Goal: Information Seeking & Learning: Learn about a topic

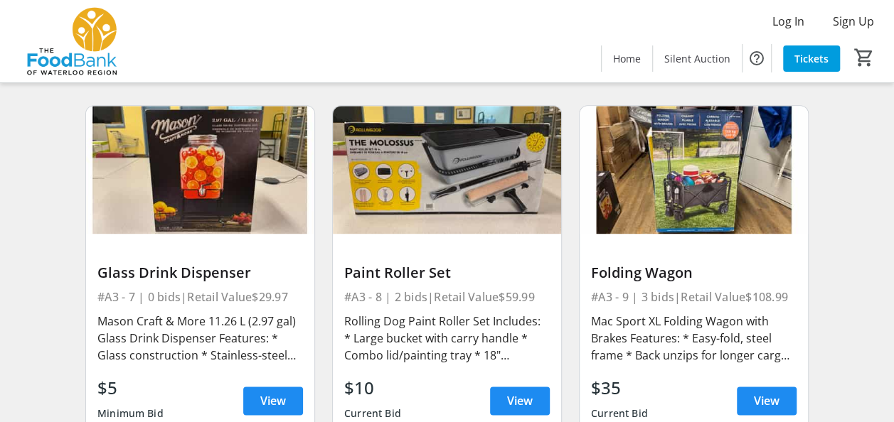
scroll to position [853, 0]
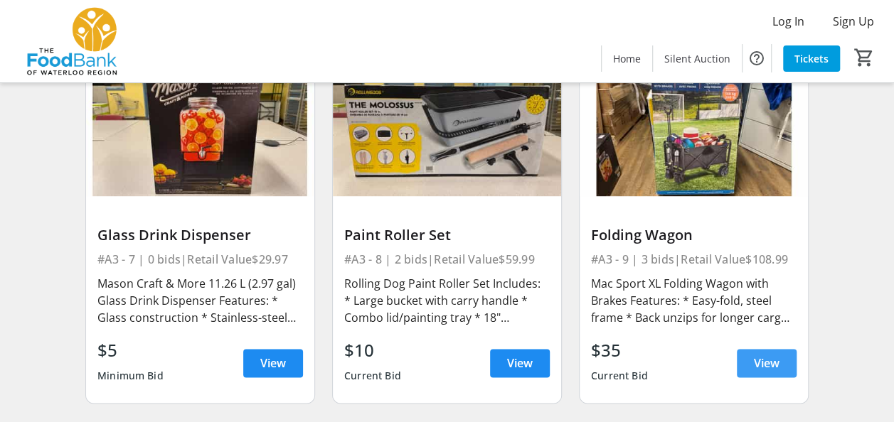
click at [769, 361] on span "View" at bounding box center [767, 363] width 26 height 17
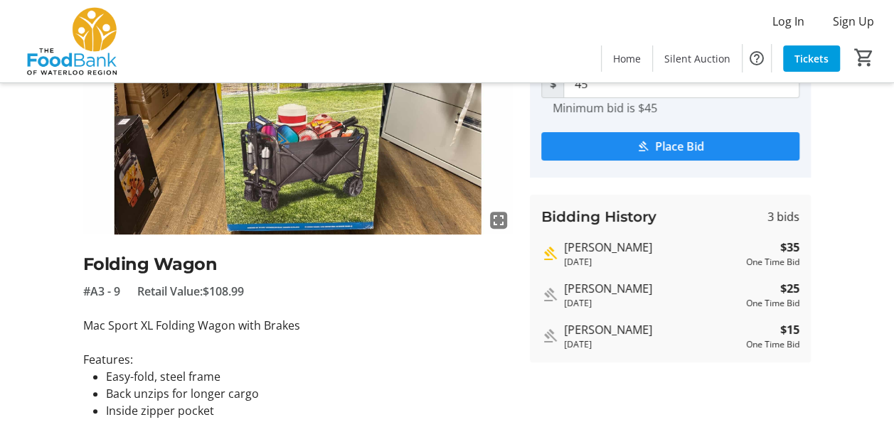
scroll to position [142, 0]
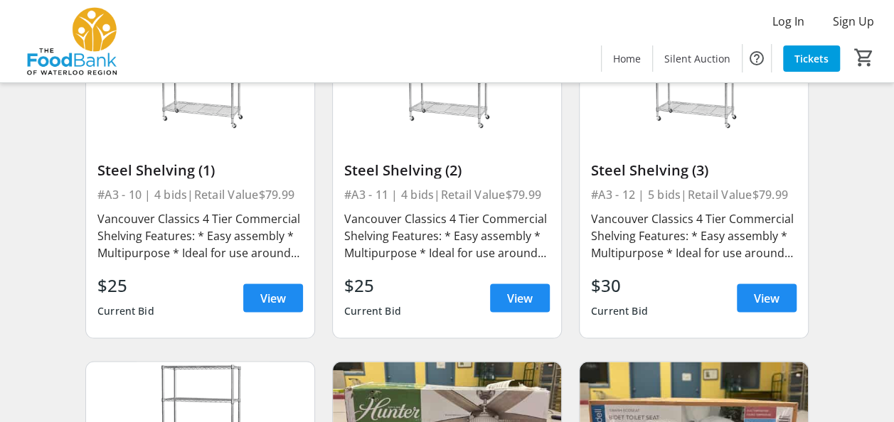
scroll to position [1280, 0]
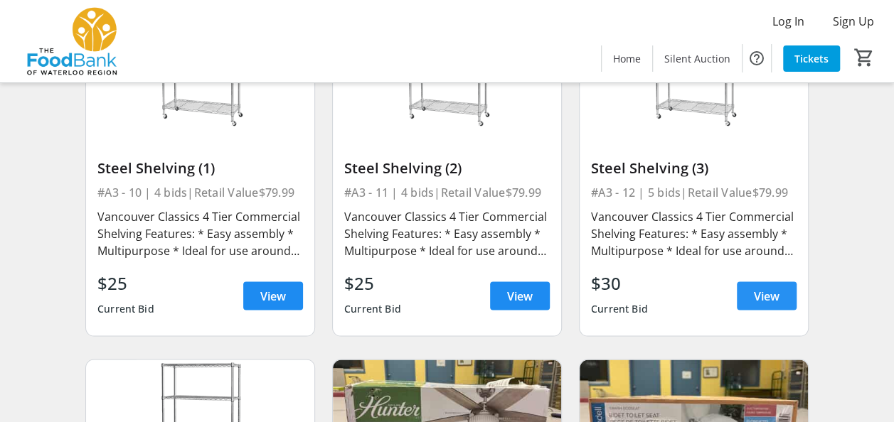
click at [754, 294] on span "View" at bounding box center [767, 295] width 26 height 17
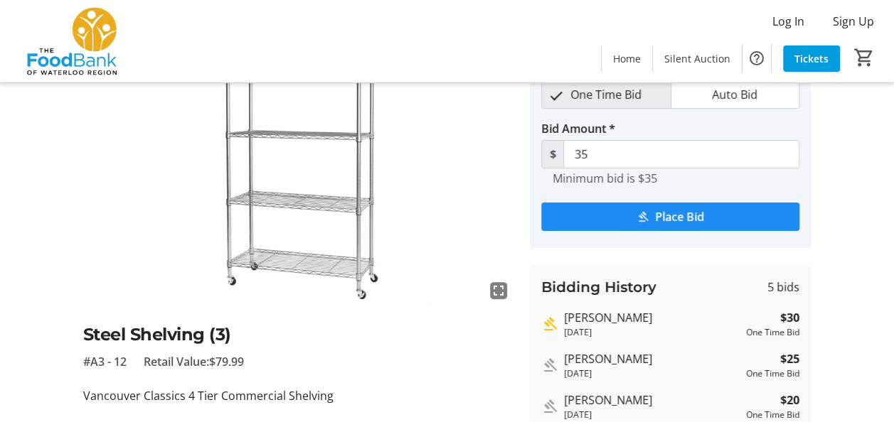
scroll to position [142, 0]
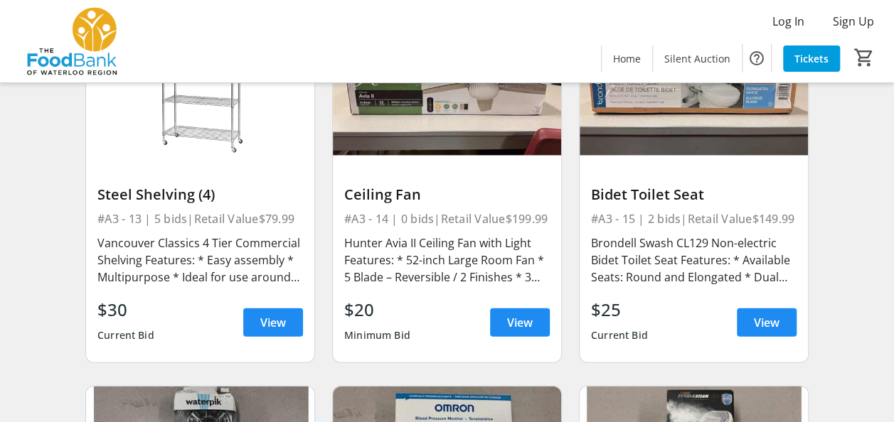
scroll to position [1636, 0]
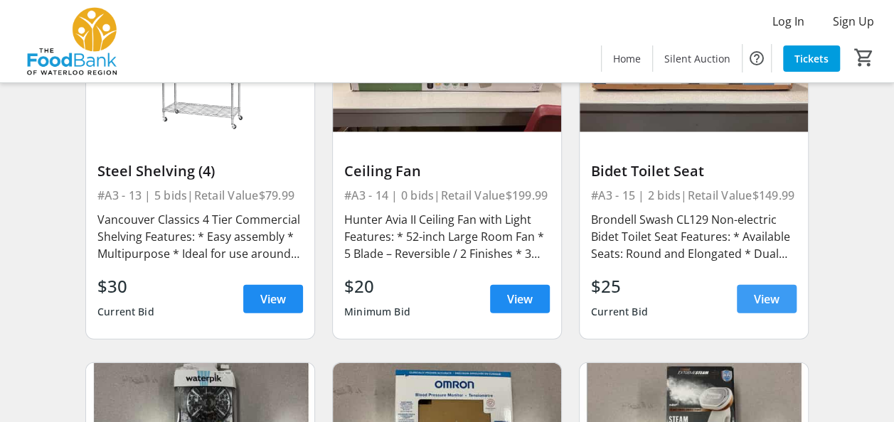
click at [754, 302] on span "View" at bounding box center [767, 299] width 26 height 17
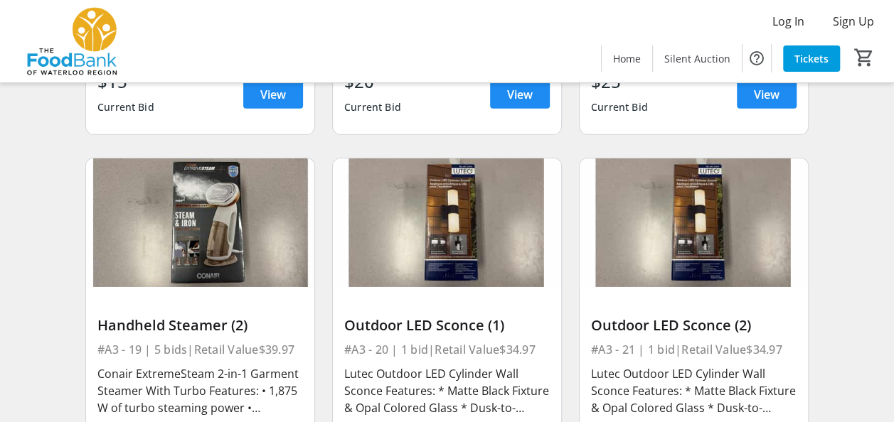
scroll to position [2062, 0]
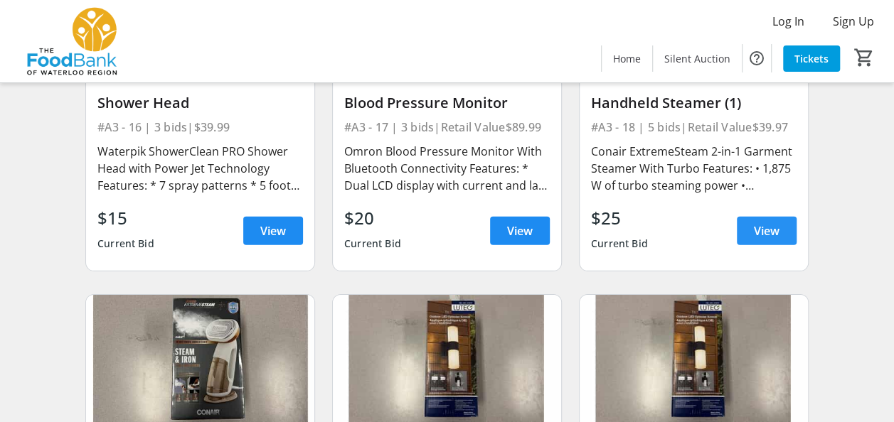
click at [755, 227] on span "View" at bounding box center [767, 231] width 26 height 17
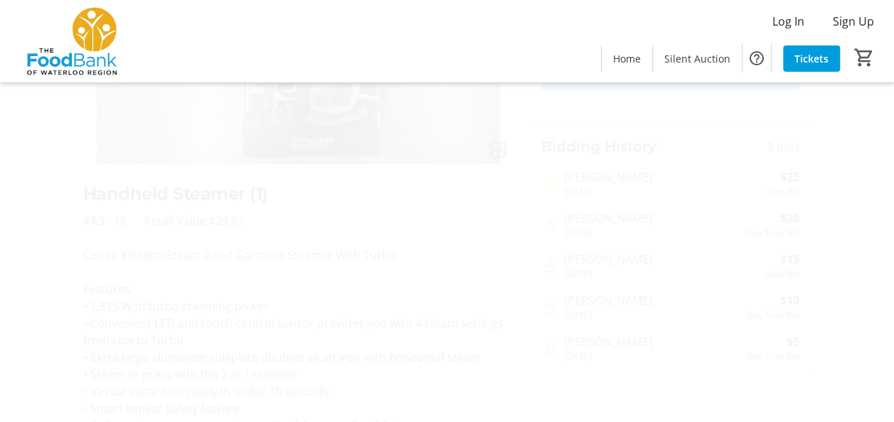
scroll to position [213, 0]
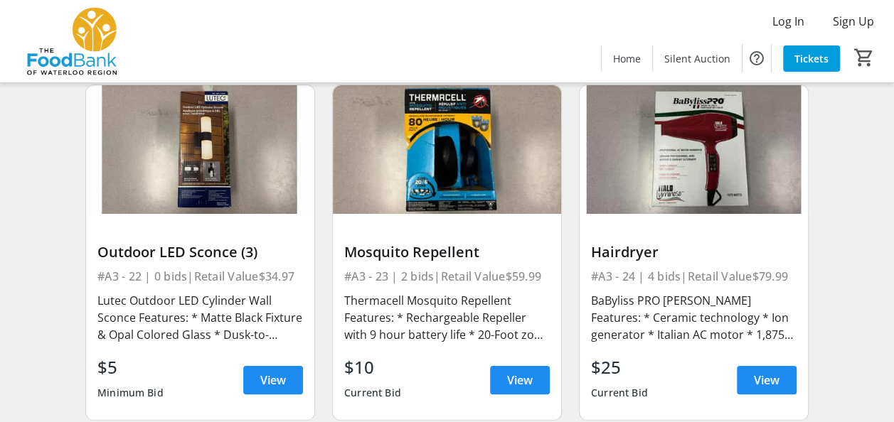
scroll to position [2702, 0]
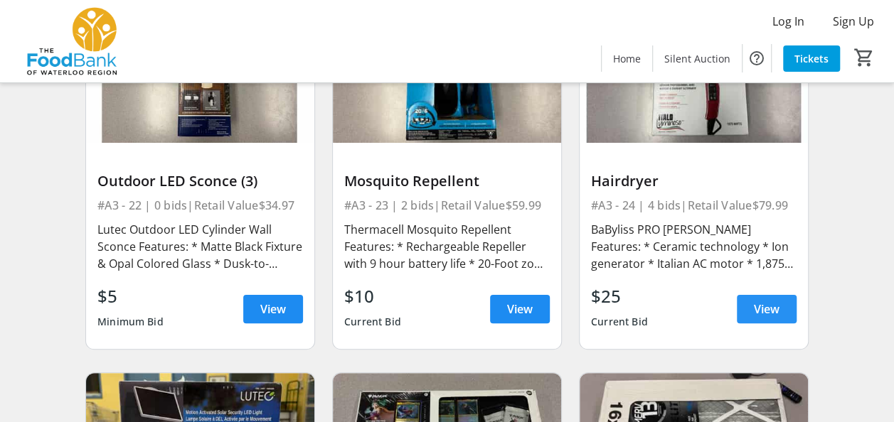
click at [782, 304] on span at bounding box center [767, 309] width 60 height 34
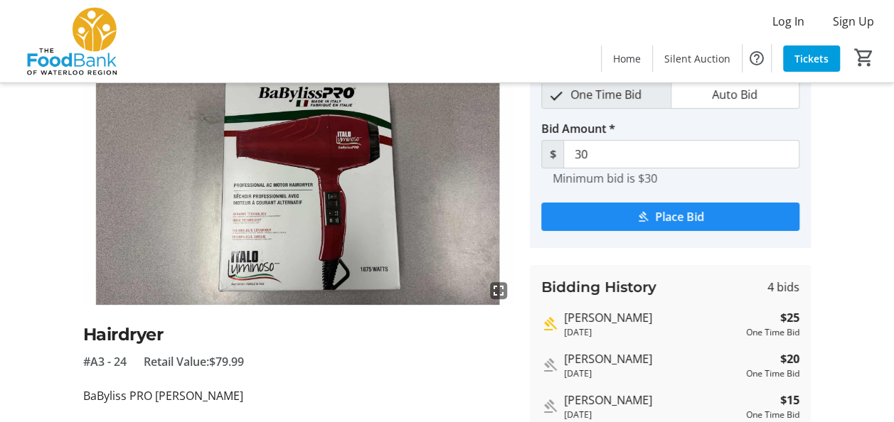
scroll to position [213, 0]
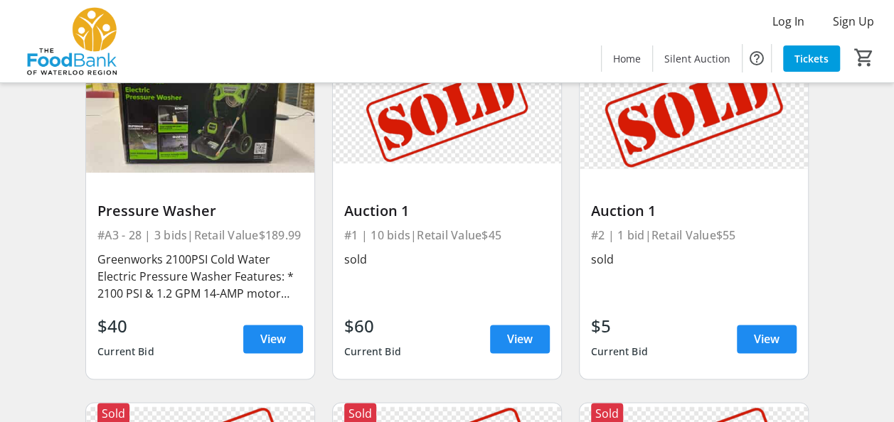
scroll to position [3413, 0]
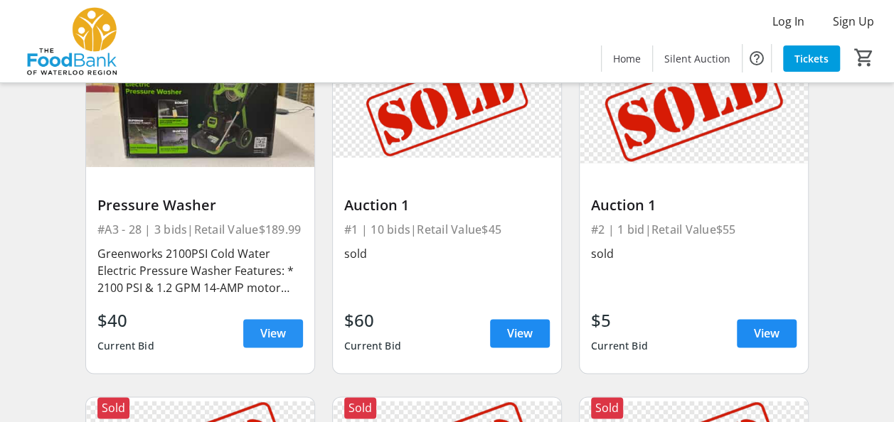
click at [271, 330] on span "View" at bounding box center [273, 333] width 26 height 17
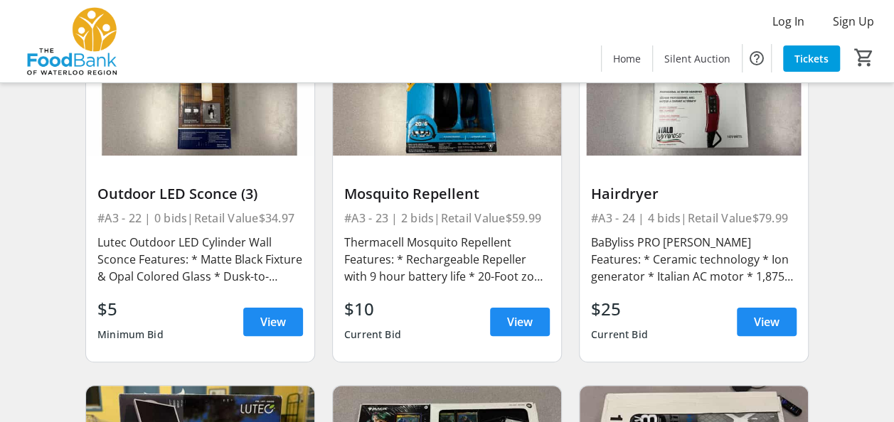
scroll to position [2702, 0]
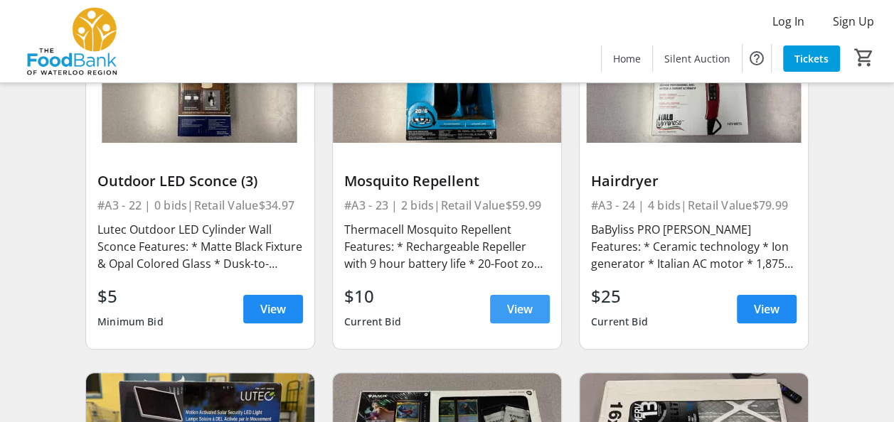
click at [511, 310] on span "View" at bounding box center [520, 309] width 26 height 17
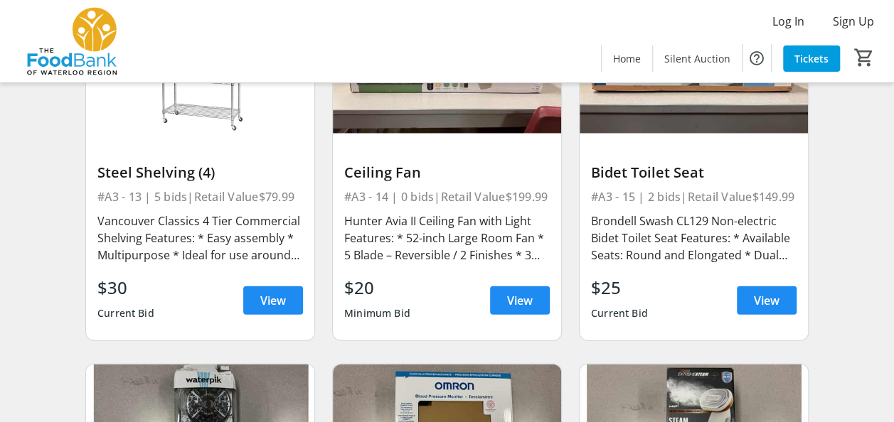
scroll to position [1636, 0]
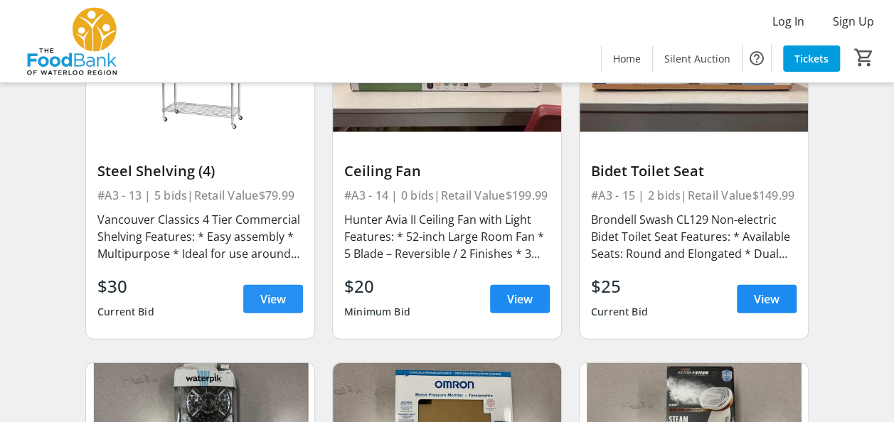
click at [273, 291] on span "View" at bounding box center [273, 299] width 26 height 17
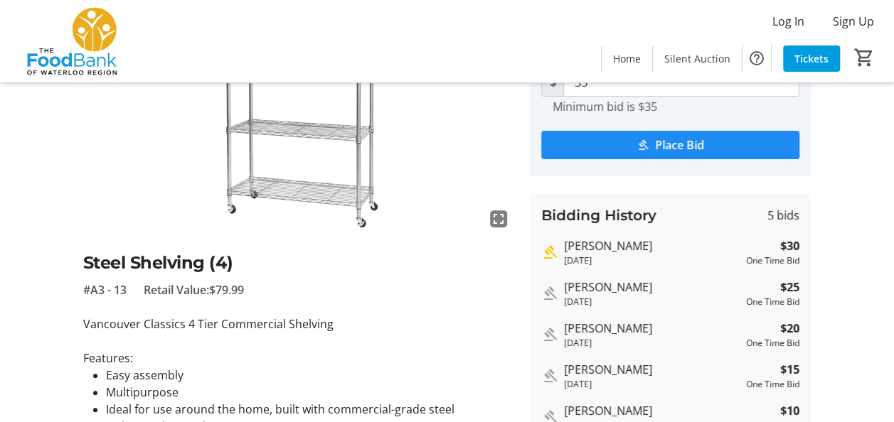
scroll to position [110, 0]
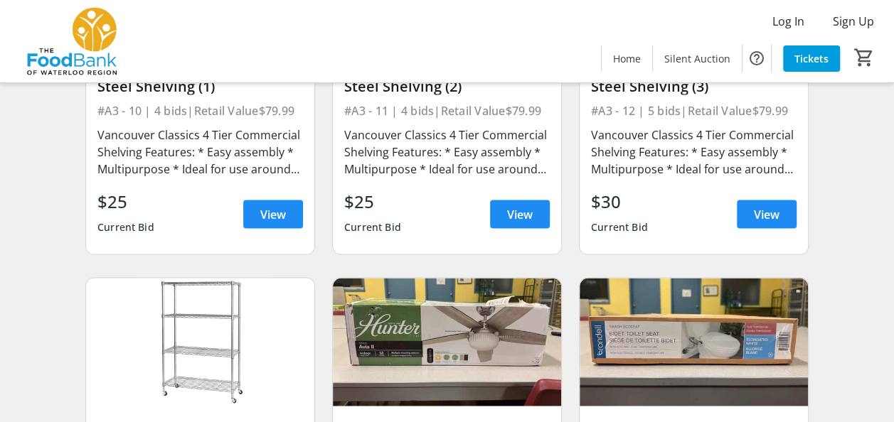
scroll to position [1280, 0]
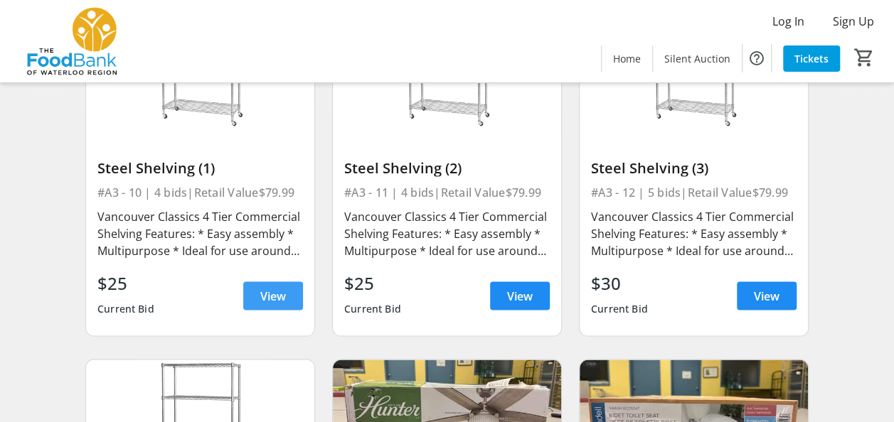
click at [282, 290] on span "View" at bounding box center [273, 295] width 26 height 17
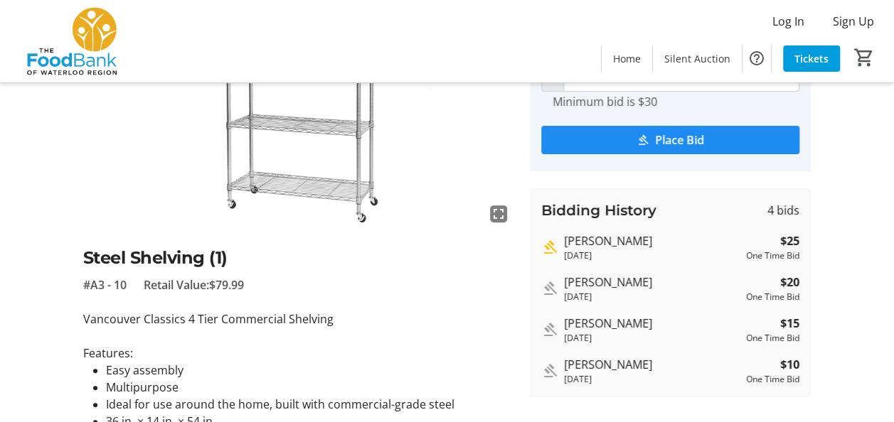
scroll to position [71, 0]
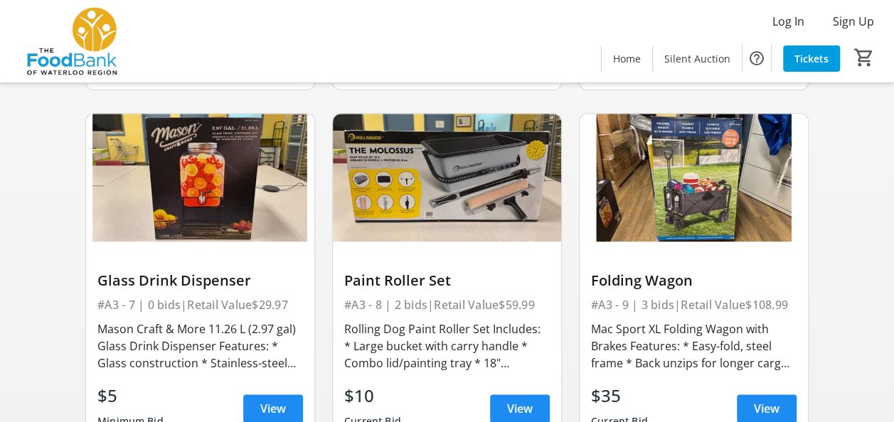
scroll to position [924, 0]
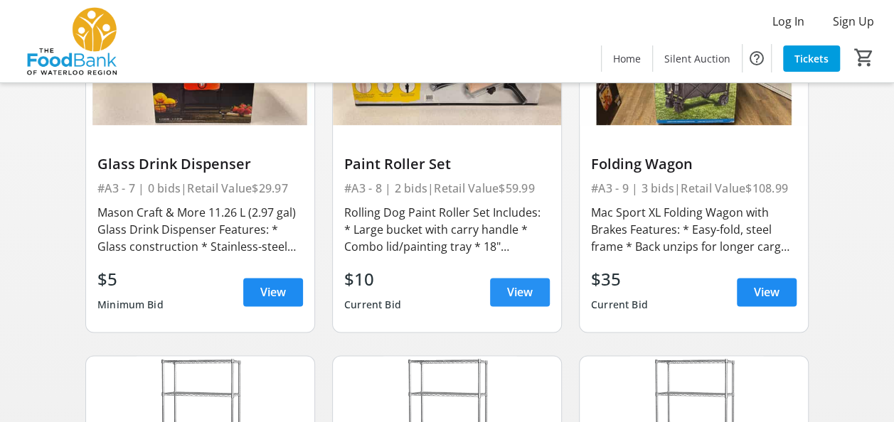
click at [518, 285] on span "View" at bounding box center [520, 292] width 26 height 17
